Goal: Entertainment & Leisure: Consume media (video, audio)

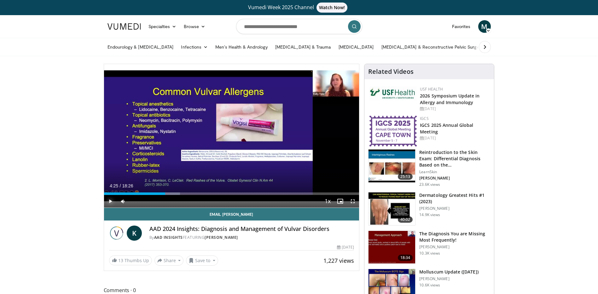
click at [113, 203] on span "Video Player" at bounding box center [110, 201] width 13 height 13
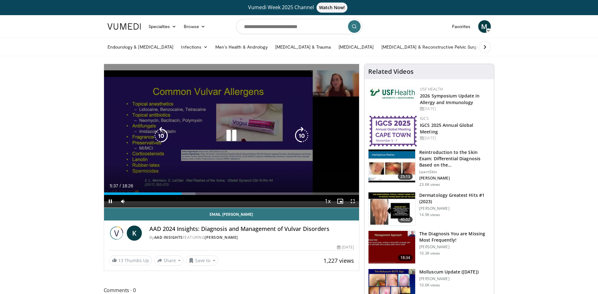
click at [164, 137] on icon "Video Player" at bounding box center [161, 136] width 18 height 18
click at [164, 136] on icon "Video Player" at bounding box center [161, 136] width 18 height 18
click at [162, 134] on icon "Video Player" at bounding box center [161, 136] width 18 height 18
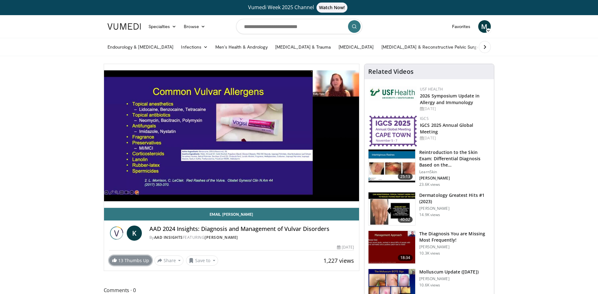
click at [134, 258] on link "13 Thumbs Up" at bounding box center [130, 260] width 43 height 10
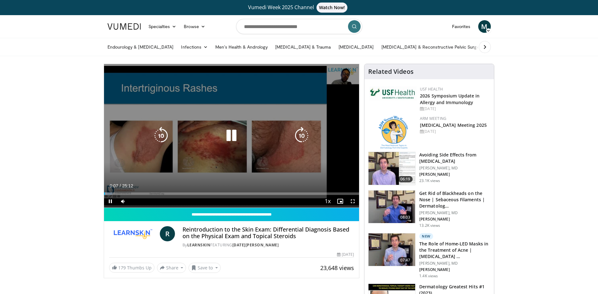
click at [236, 134] on icon "Video Player" at bounding box center [232, 136] width 18 height 18
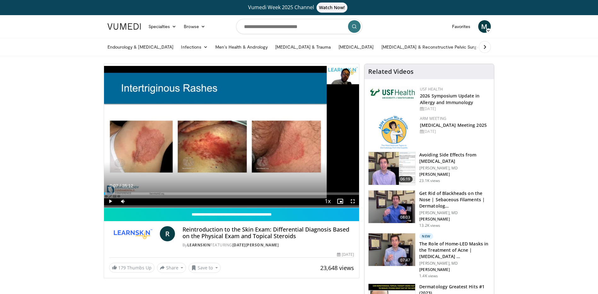
click at [489, 47] on button at bounding box center [485, 47] width 12 height 12
click at [171, 28] on link "Specialties" at bounding box center [163, 26] width 36 height 13
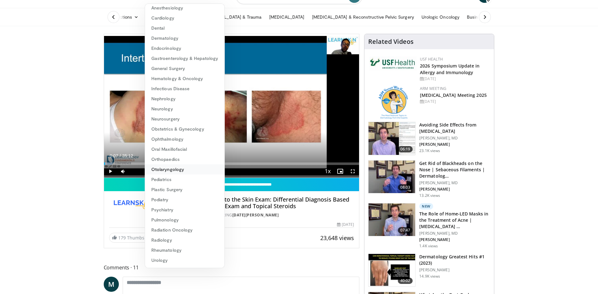
scroll to position [32, 0]
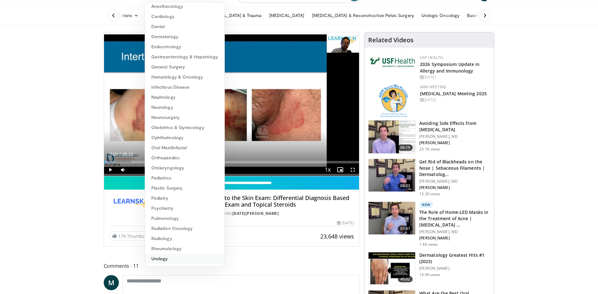
click at [170, 258] on link "Urology" at bounding box center [184, 258] width 79 height 10
